Goal: Task Accomplishment & Management: Use online tool/utility

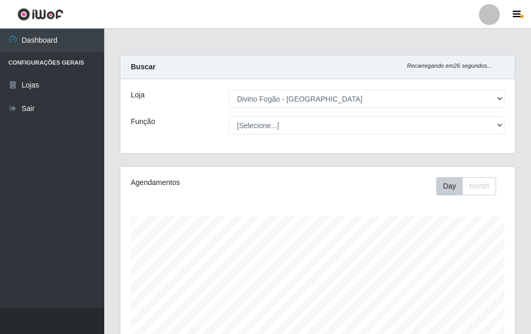
select select "499"
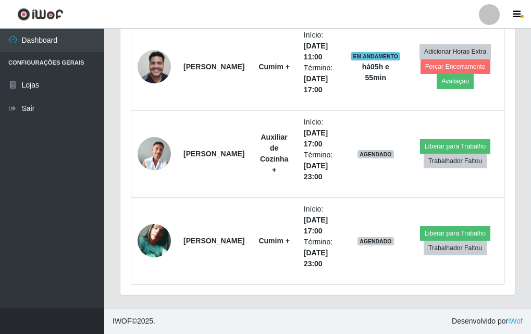
scroll to position [216, 394]
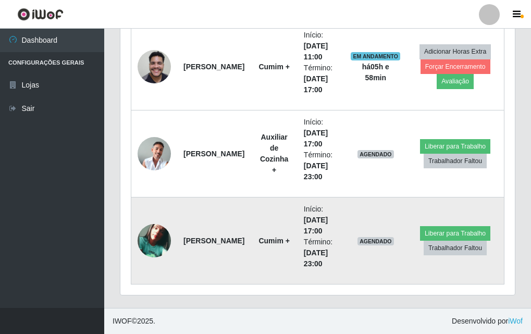
click at [265, 227] on td "Cumim +" at bounding box center [273, 240] width 46 height 87
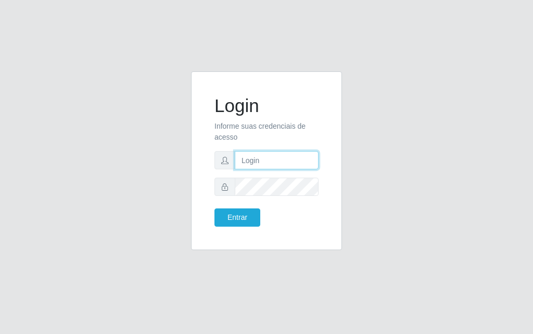
click at [278, 156] on input "text" at bounding box center [277, 160] width 84 height 18
type input "luiz@divinofogao"
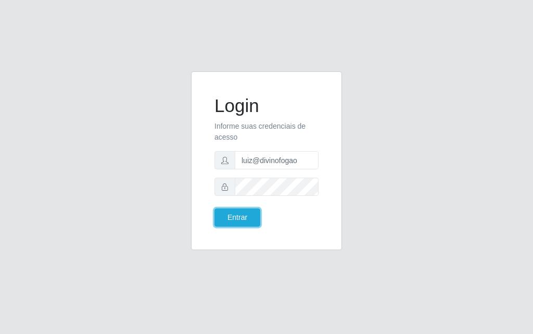
click at [215, 208] on button "Entrar" at bounding box center [238, 217] width 46 height 18
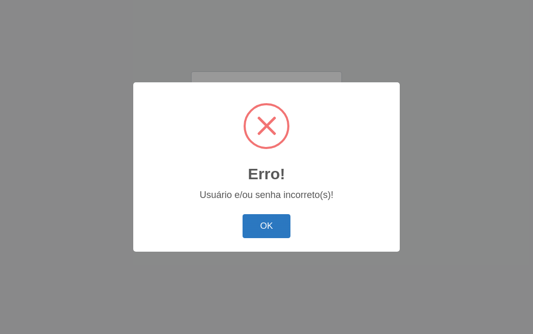
drag, startPoint x: 259, startPoint y: 177, endPoint x: 249, endPoint y: 222, distance: 45.9
click at [249, 222] on button "OK" at bounding box center [267, 226] width 48 height 24
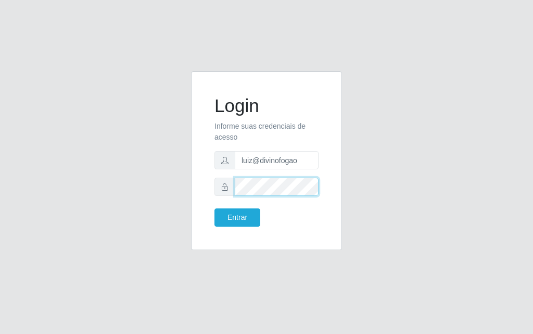
click at [215, 208] on button "Entrar" at bounding box center [238, 217] width 46 height 18
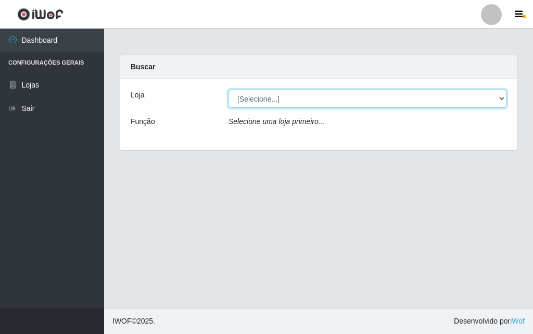
click at [266, 103] on select "[Selecione...] Divino Fogão - Campina Grande" at bounding box center [368, 99] width 278 height 18
select select "499"
click at [229, 90] on select "[Selecione...] Divino Fogão - Campina Grande" at bounding box center [368, 99] width 278 height 18
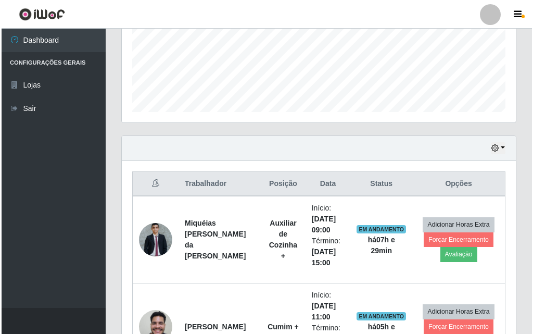
scroll to position [520, 0]
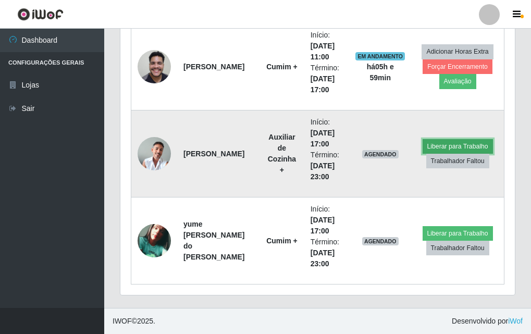
click at [457, 142] on button "Liberar para Trabalho" at bounding box center [457, 146] width 70 height 15
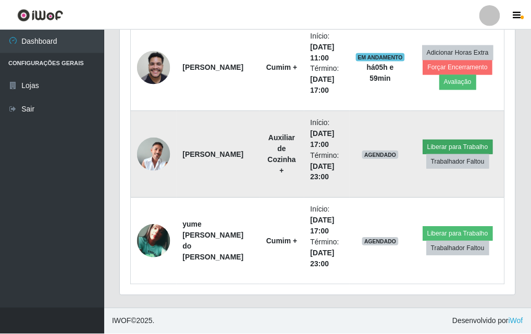
scroll to position [216, 389]
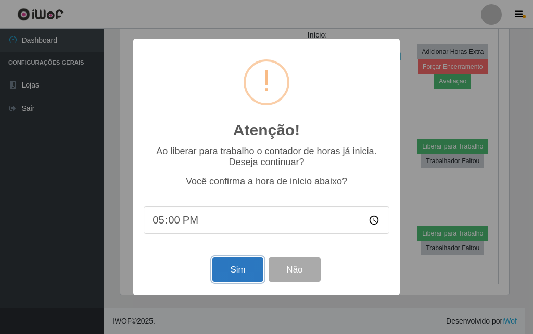
click at [230, 270] on button "Sim" at bounding box center [237, 269] width 51 height 24
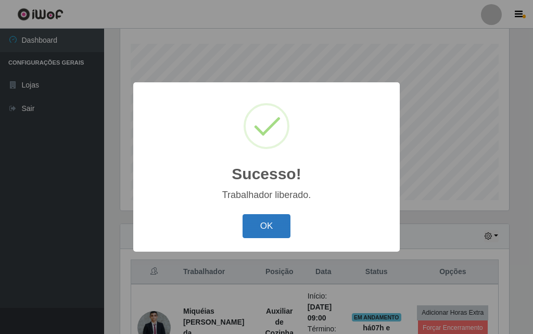
click at [282, 220] on button "OK" at bounding box center [267, 226] width 48 height 24
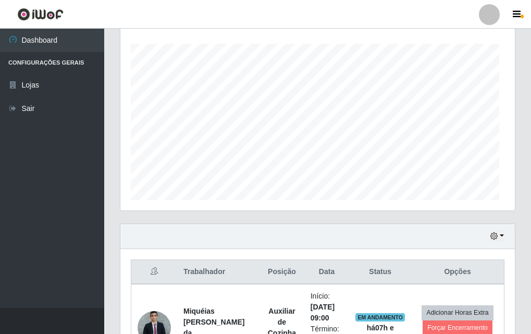
scroll to position [216, 394]
drag, startPoint x: 282, startPoint y: 220, endPoint x: 252, endPoint y: 219, distance: 30.8
click at [252, 219] on div "Agendamentos Day Month" at bounding box center [317, 109] width 411 height 230
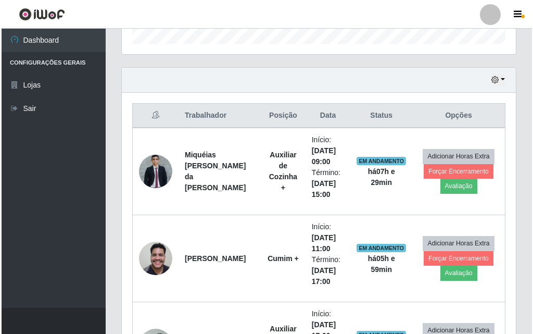
scroll to position [433, 0]
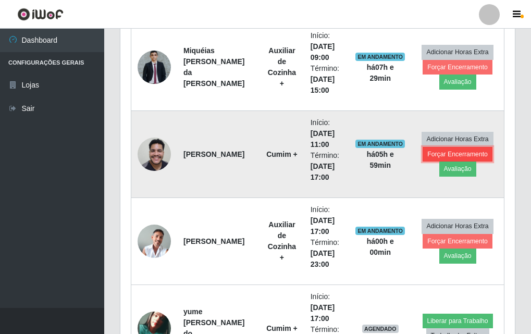
click at [449, 155] on button "Forçar Encerramento" at bounding box center [457, 154] width 70 height 15
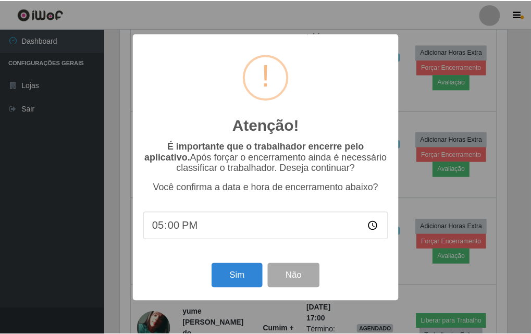
scroll to position [216, 389]
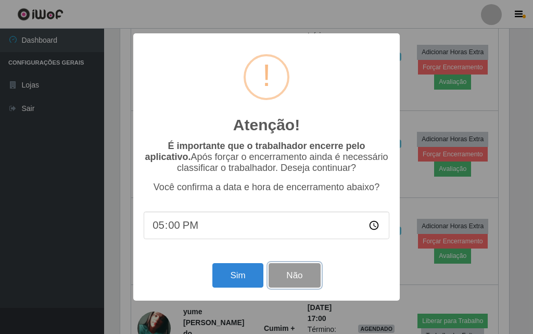
click at [273, 282] on button "Não" at bounding box center [295, 275] width 52 height 24
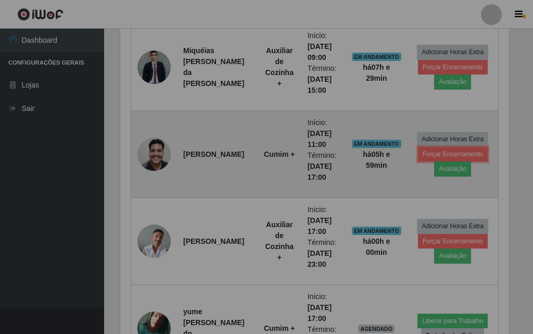
scroll to position [216, 394]
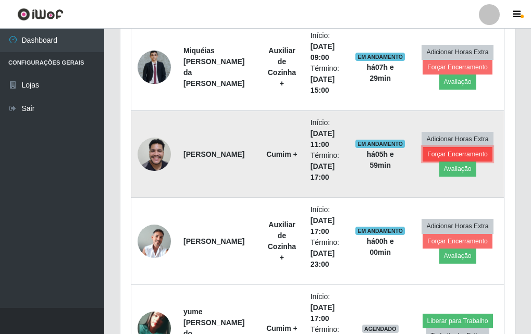
click at [429, 153] on button "Forçar Encerramento" at bounding box center [457, 154] width 70 height 15
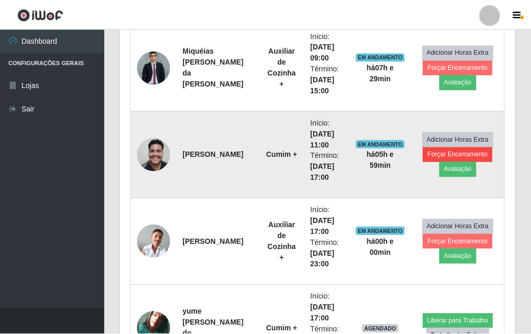
scroll to position [216, 389]
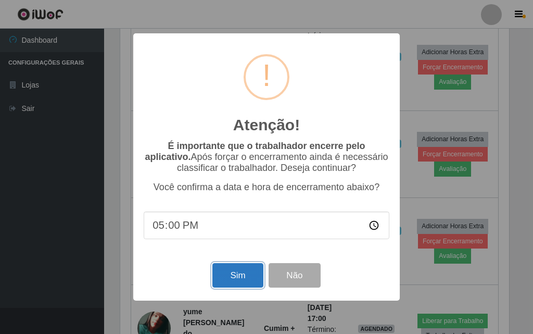
click at [234, 279] on button "Sim" at bounding box center [237, 275] width 51 height 24
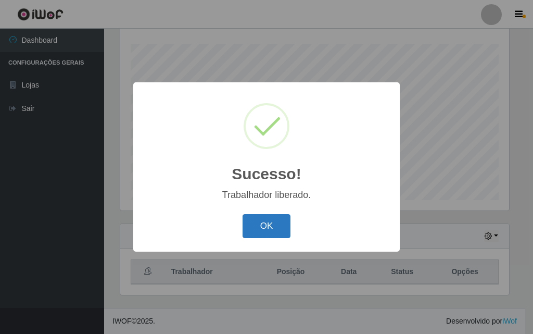
click at [281, 217] on button "OK" at bounding box center [267, 226] width 48 height 24
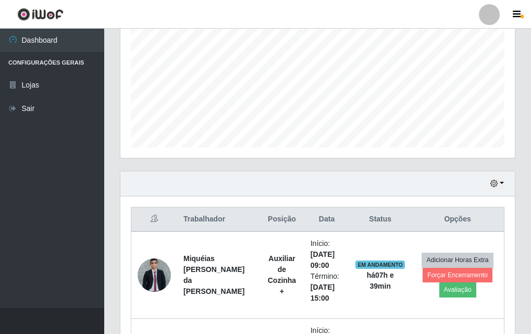
scroll to position [69, 0]
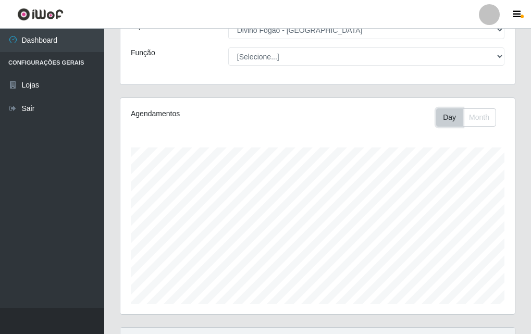
click at [445, 111] on button "Day" at bounding box center [449, 117] width 27 height 18
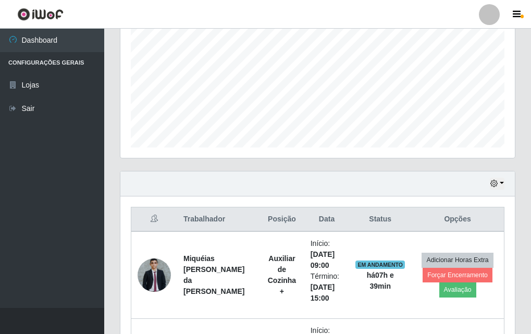
click at [465, 144] on div "Agendamentos Day Month 13/09 Agendamentos 30" at bounding box center [317, 50] width 394 height 216
click at [501, 184] on button "button" at bounding box center [496, 184] width 15 height 12
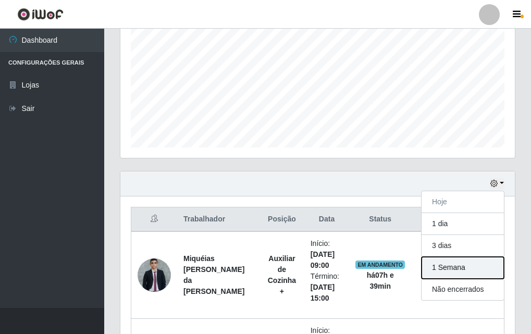
click at [457, 266] on button "1 Semana" at bounding box center [462, 268] width 82 height 22
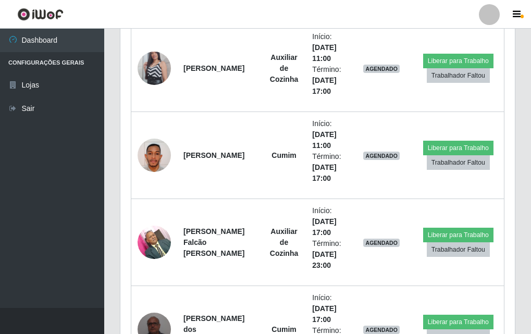
scroll to position [1058, 0]
